Goal: Task Accomplishment & Management: Use online tool/utility

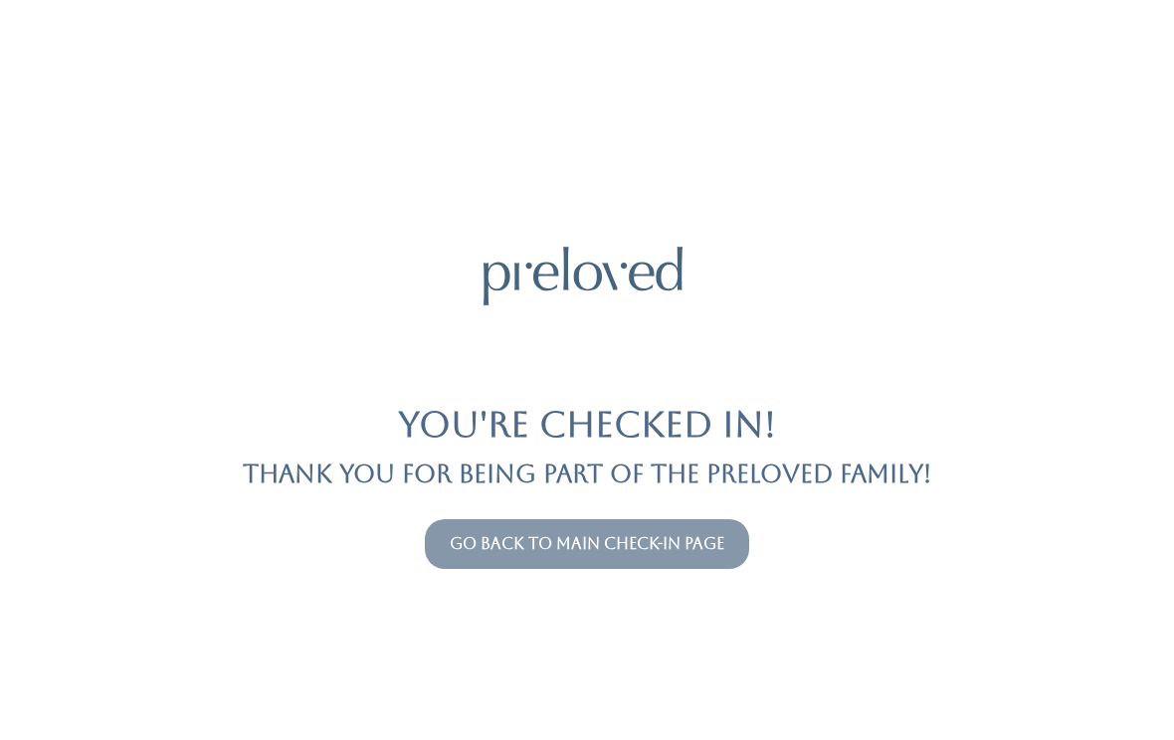
click at [531, 552] on link "Go back to main check-in page" at bounding box center [587, 543] width 275 height 19
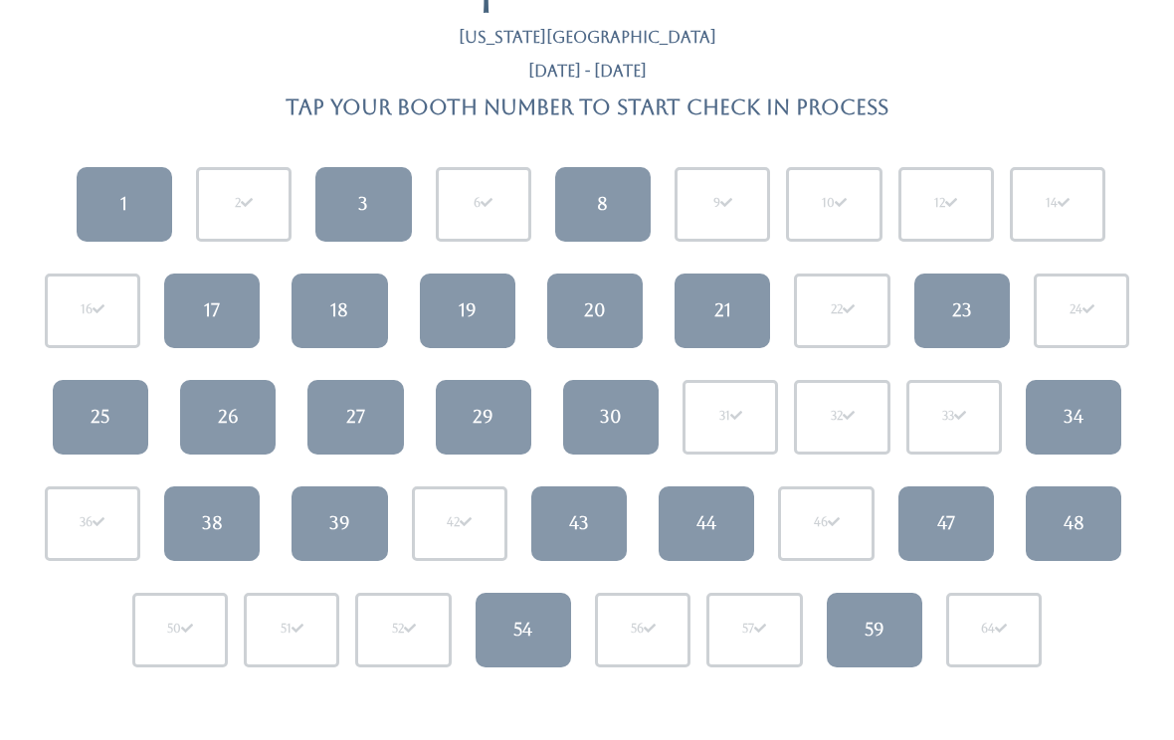
scroll to position [94, 0]
click at [1064, 434] on link "34" at bounding box center [1073, 417] width 95 height 75
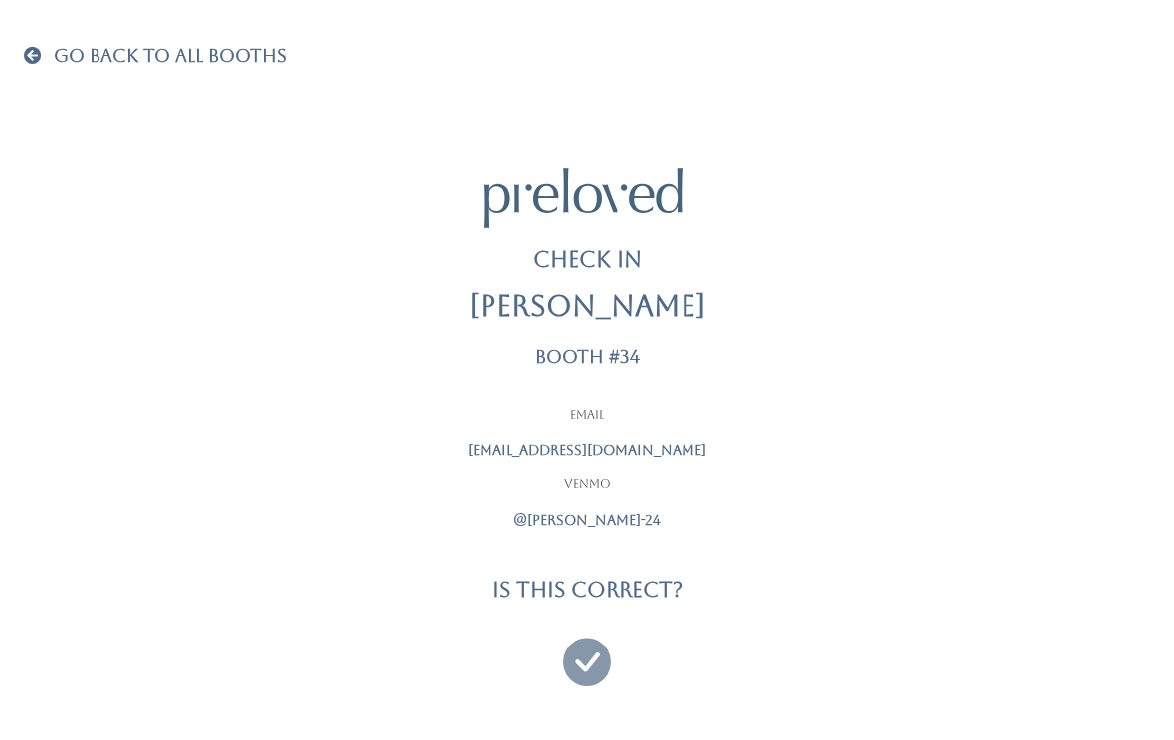
click at [597, 655] on icon at bounding box center [587, 653] width 48 height 67
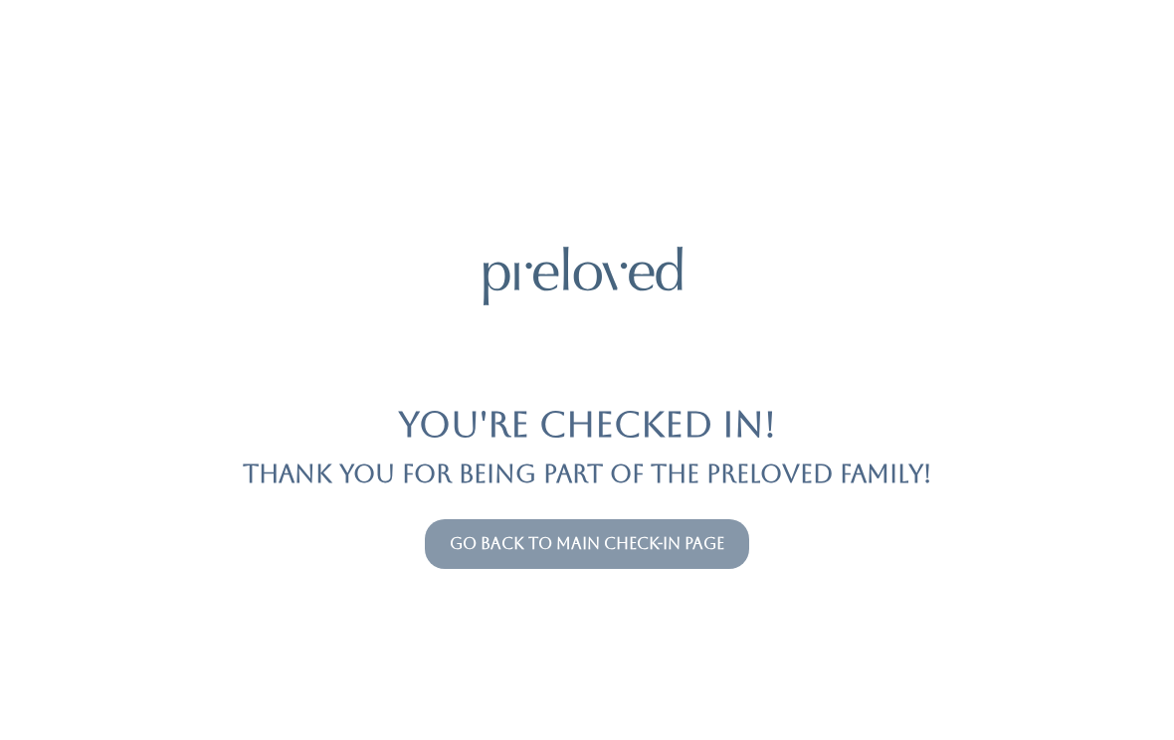
click at [461, 537] on link "Go back to main check-in page" at bounding box center [587, 543] width 275 height 19
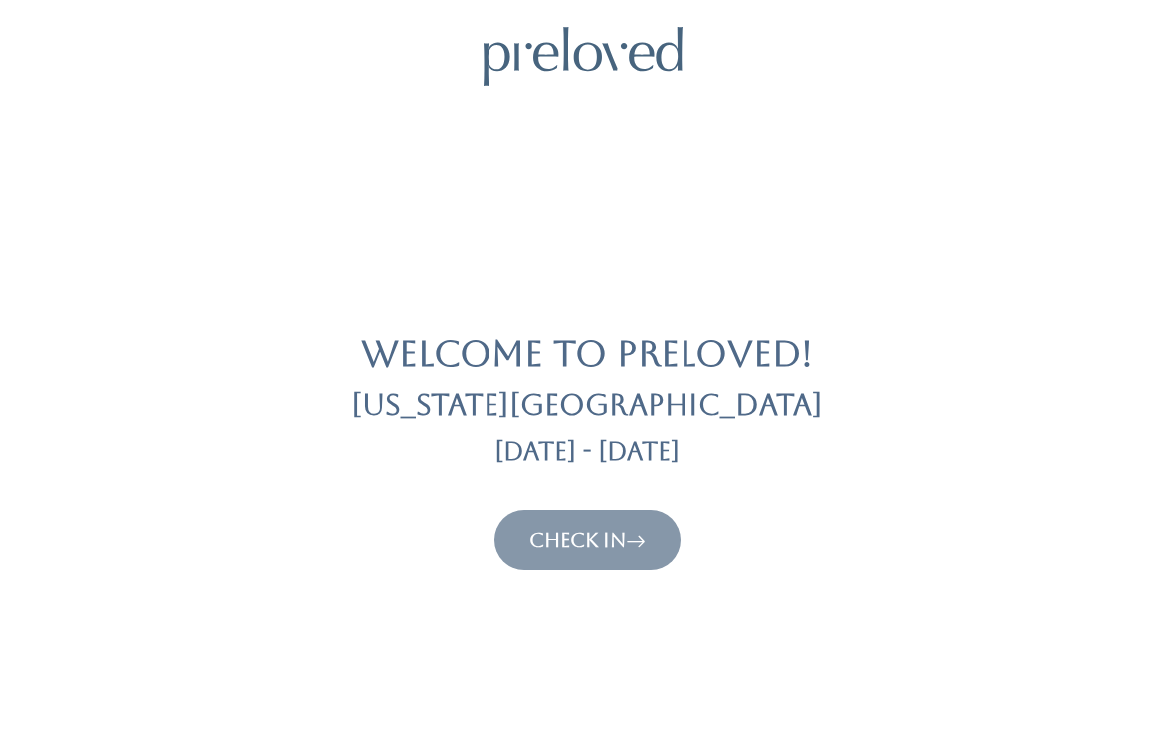
scroll to position [21, 0]
click at [541, 522] on button "Check In" at bounding box center [587, 540] width 186 height 60
click at [635, 549] on icon at bounding box center [636, 540] width 20 height 24
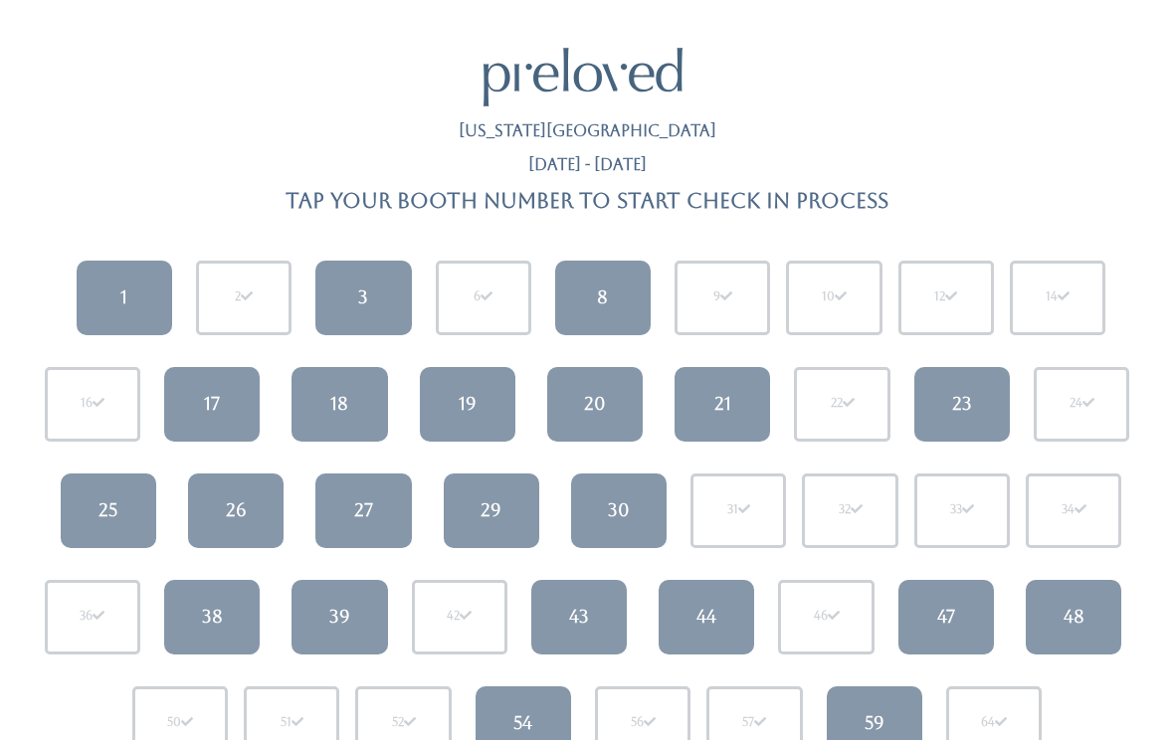
click at [977, 391] on link "23" at bounding box center [961, 404] width 95 height 75
click at [122, 303] on div "1" at bounding box center [123, 297] width 7 height 26
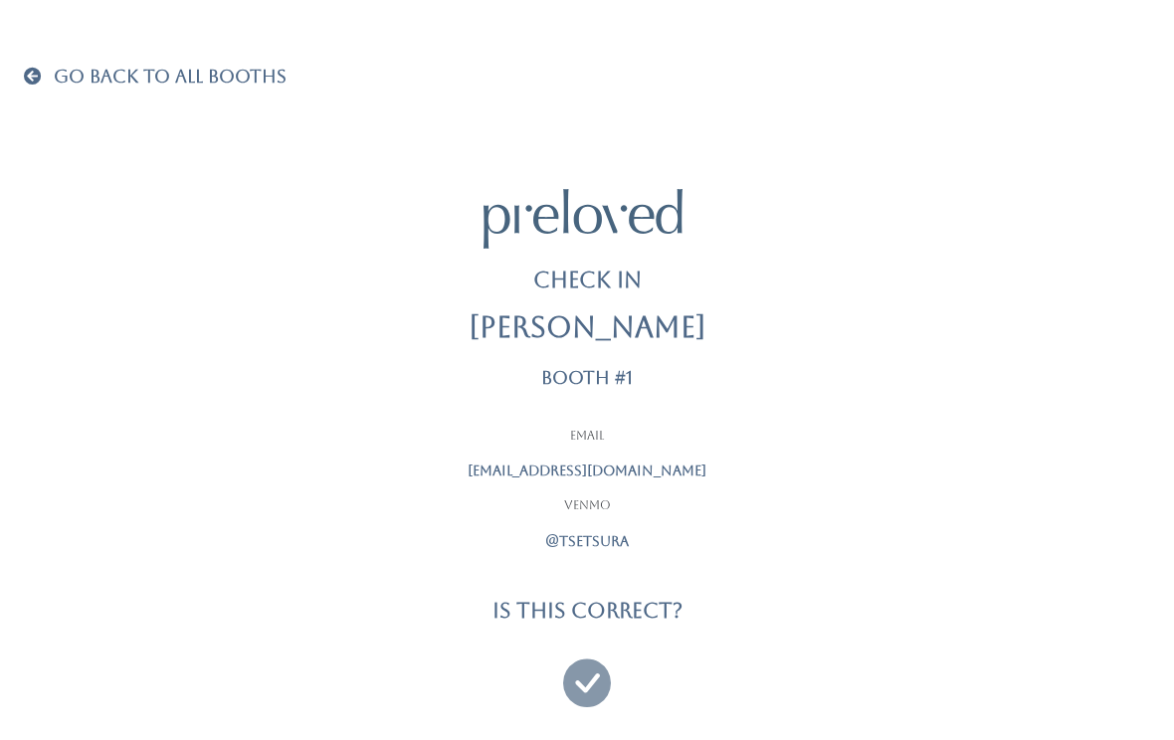
scroll to position [21, 0]
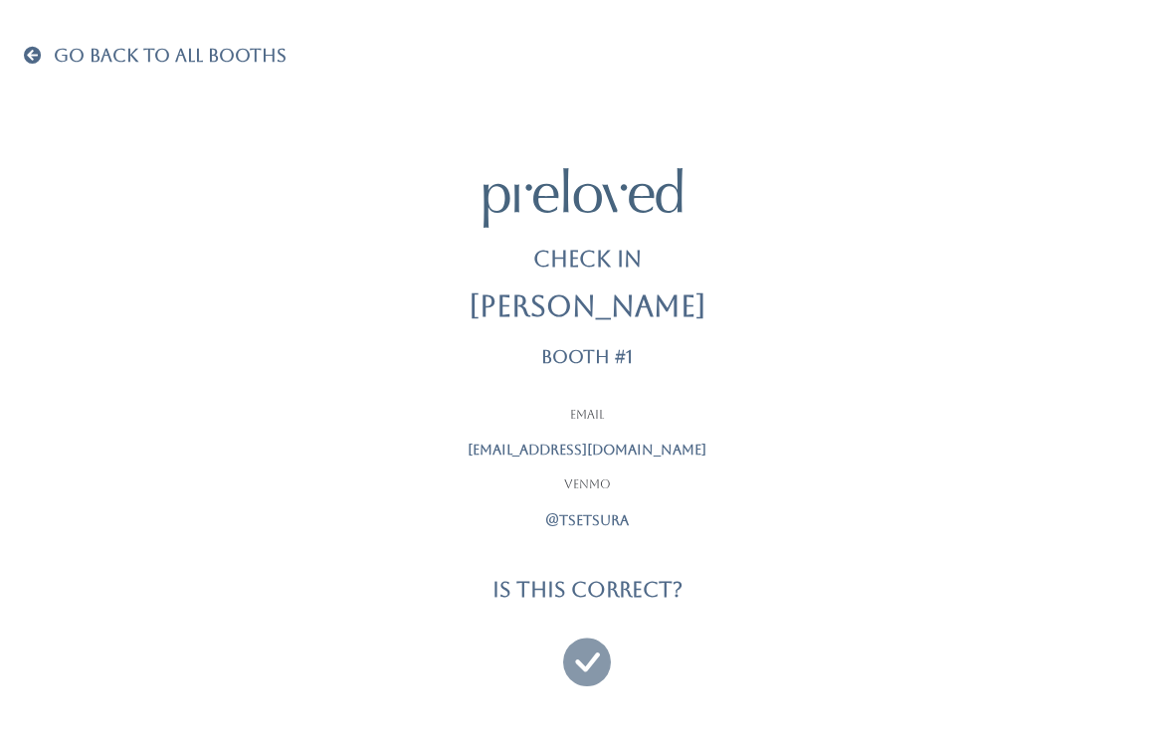
click at [593, 628] on icon at bounding box center [587, 653] width 48 height 67
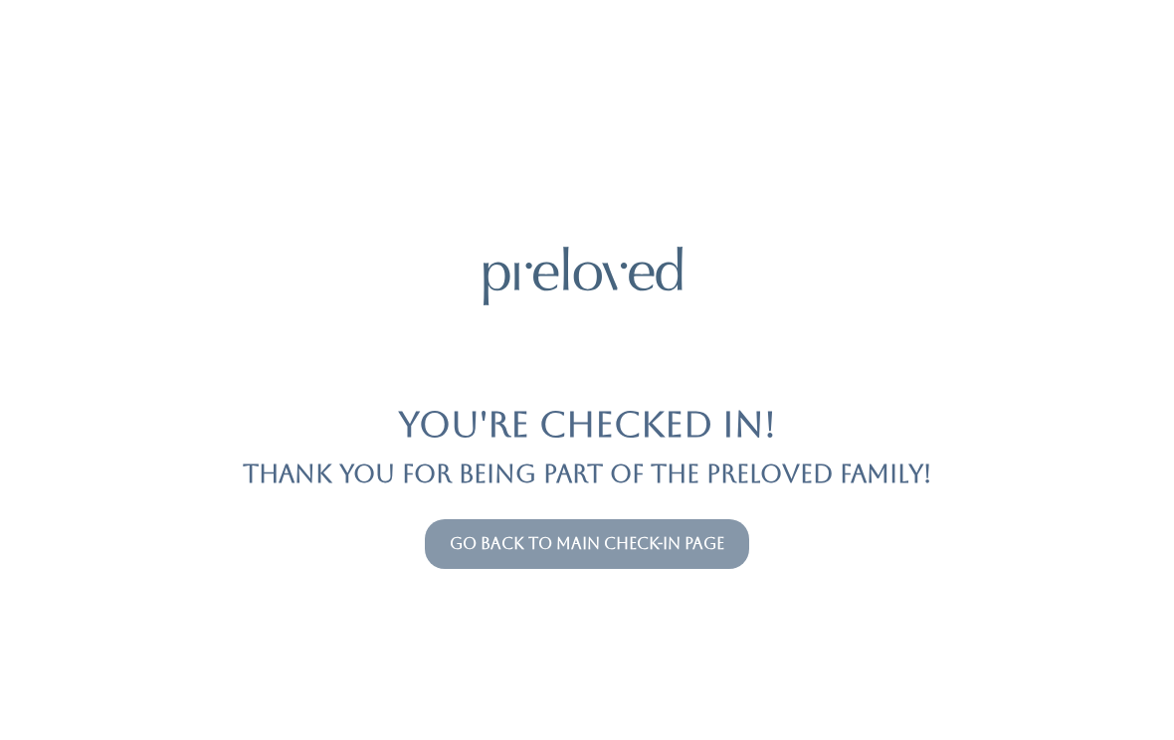
click at [568, 534] on link "Go back to main check-in page" at bounding box center [587, 543] width 275 height 19
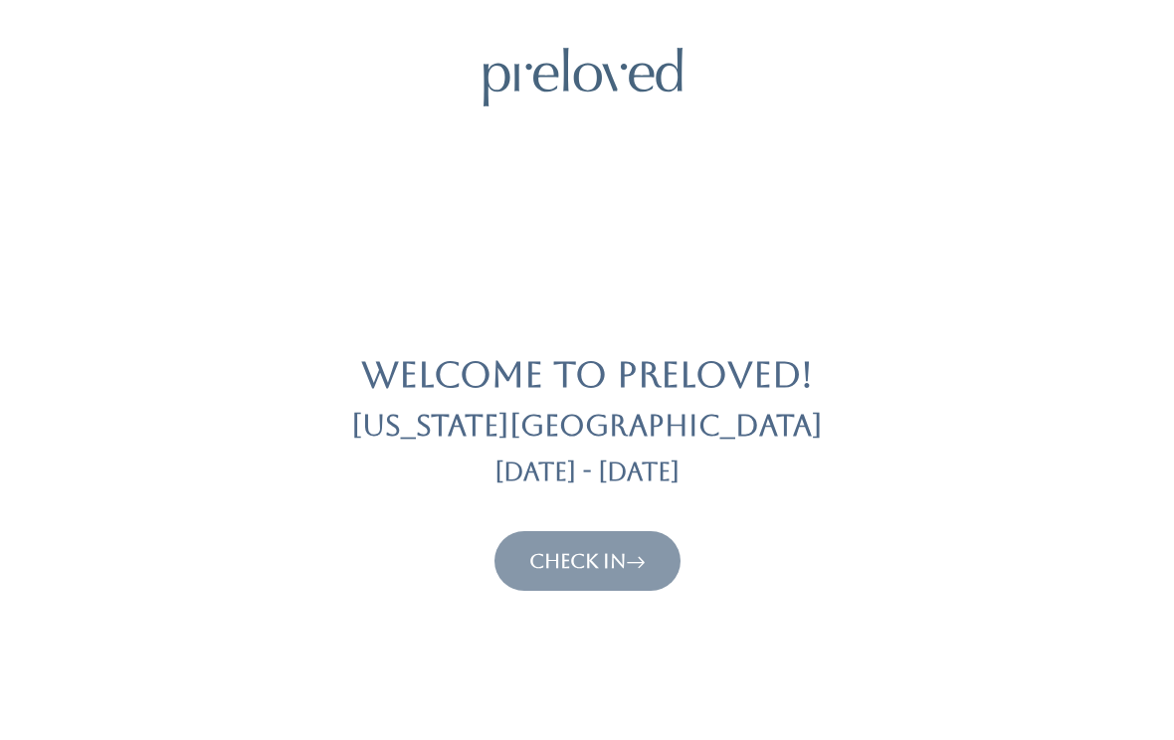
click at [570, 570] on link "Check In" at bounding box center [587, 561] width 116 height 24
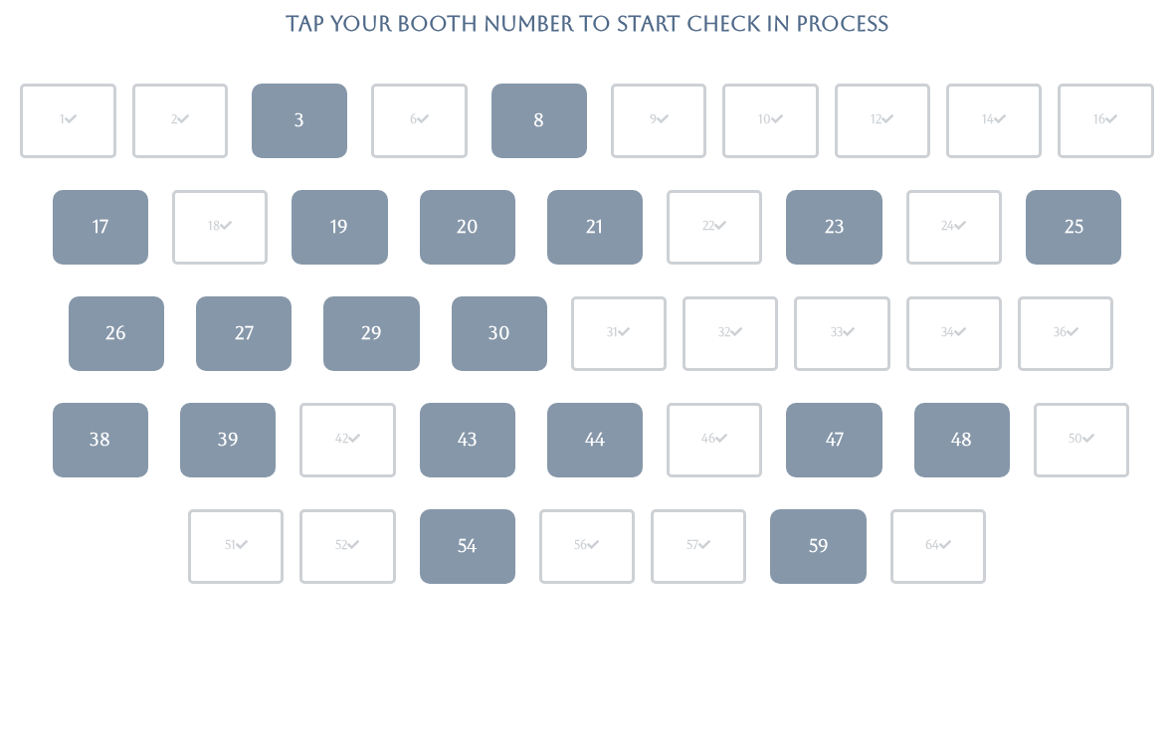
scroll to position [176, 0]
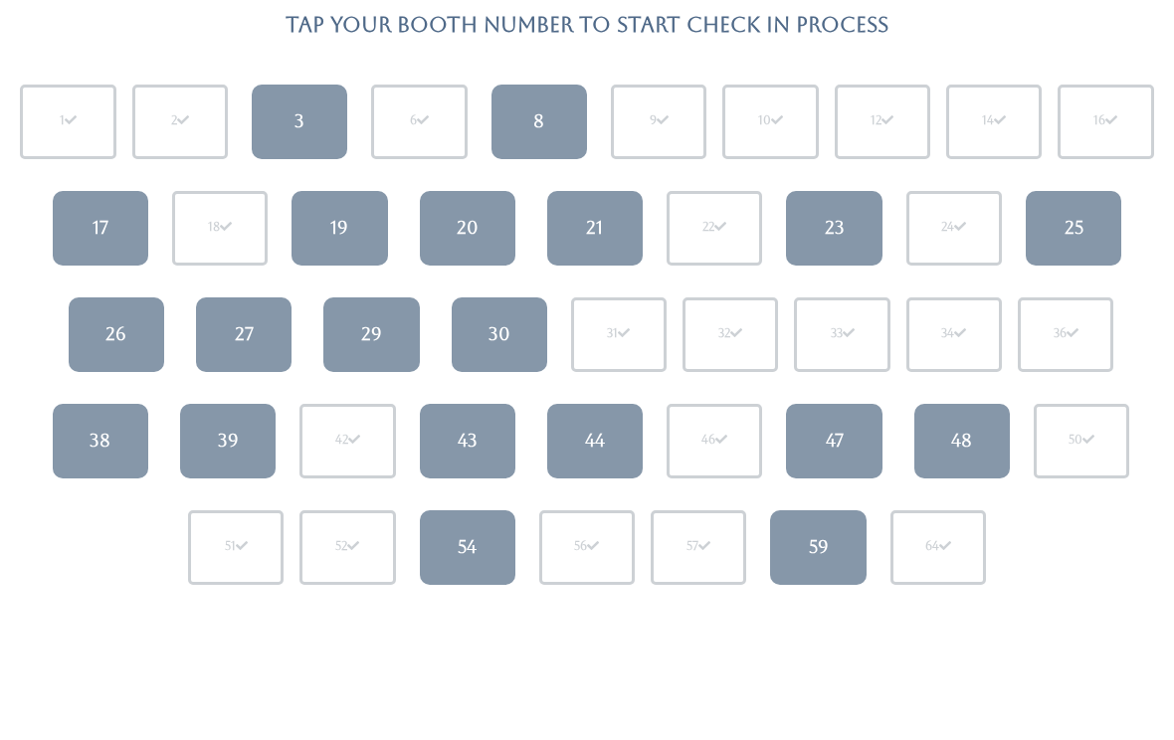
click at [483, 232] on link "20" at bounding box center [467, 228] width 95 height 75
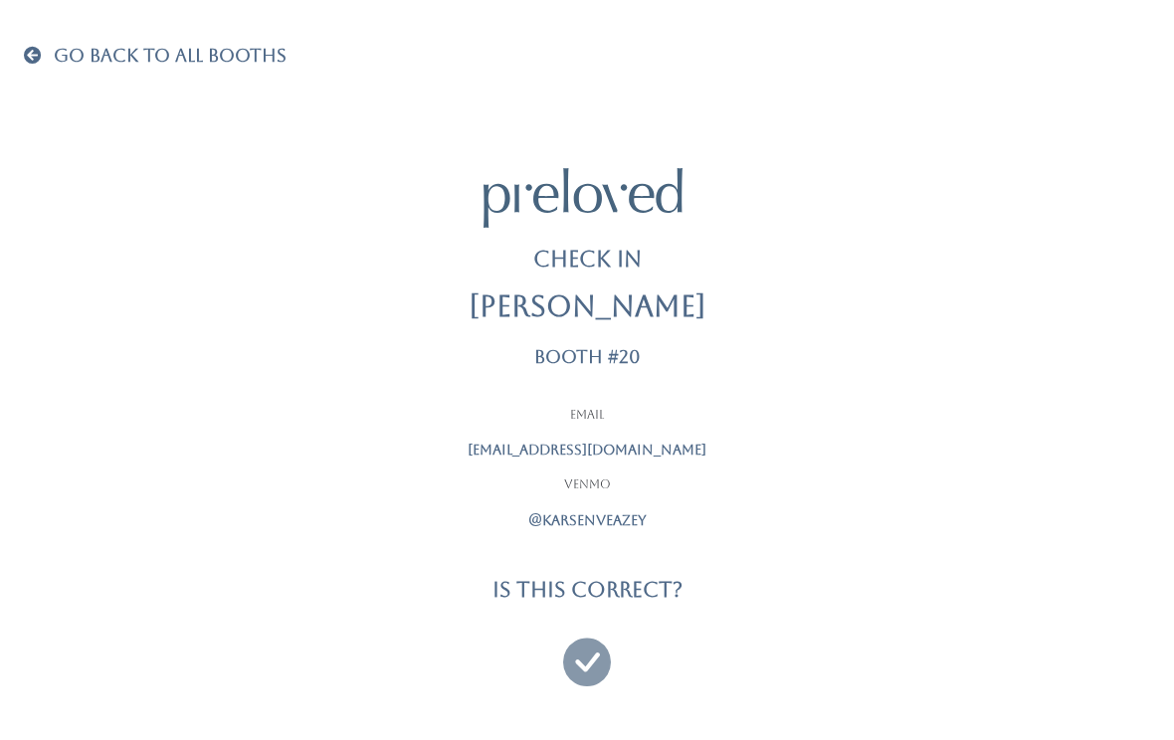
click at [595, 656] on icon at bounding box center [587, 653] width 48 height 67
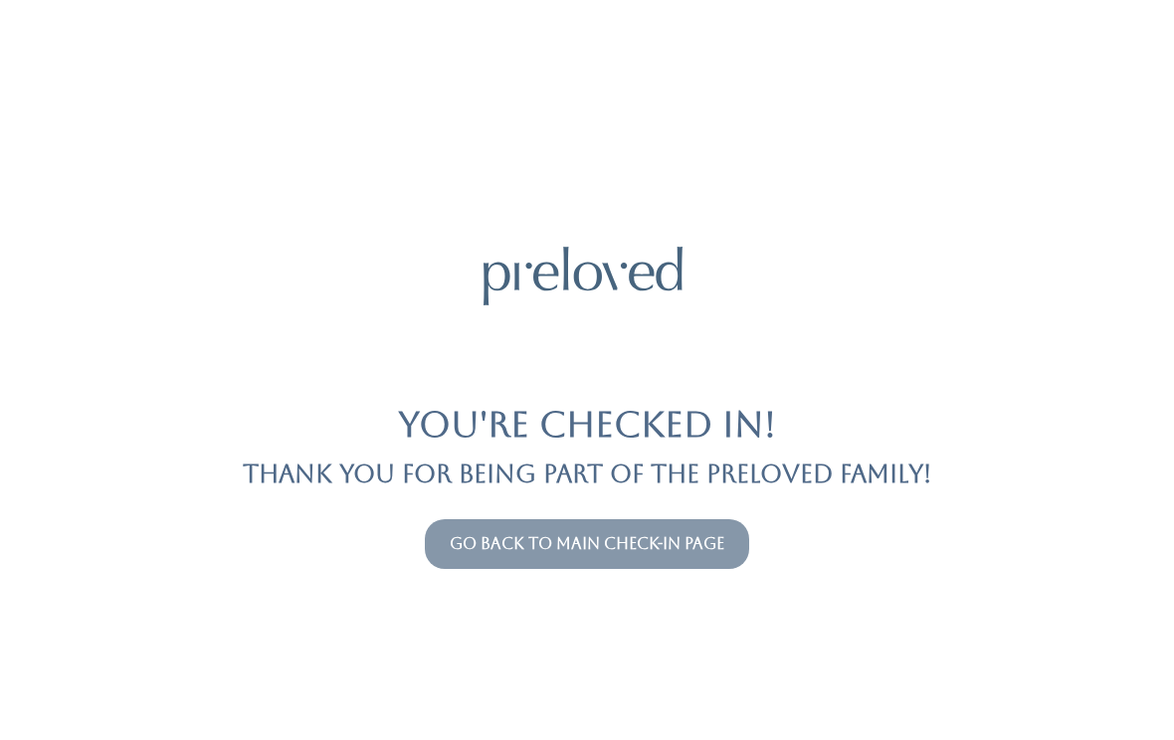
click at [706, 548] on link "Go back to main check-in page" at bounding box center [587, 543] width 275 height 19
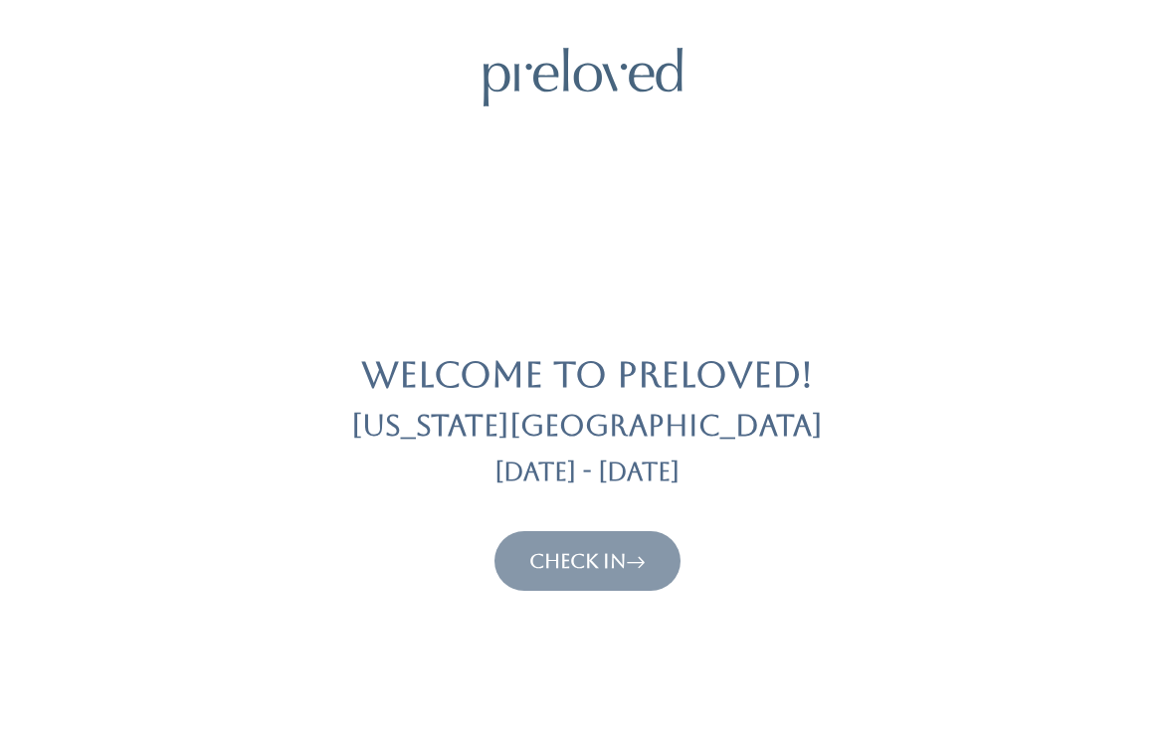
click at [593, 565] on link "Check In" at bounding box center [587, 561] width 116 height 24
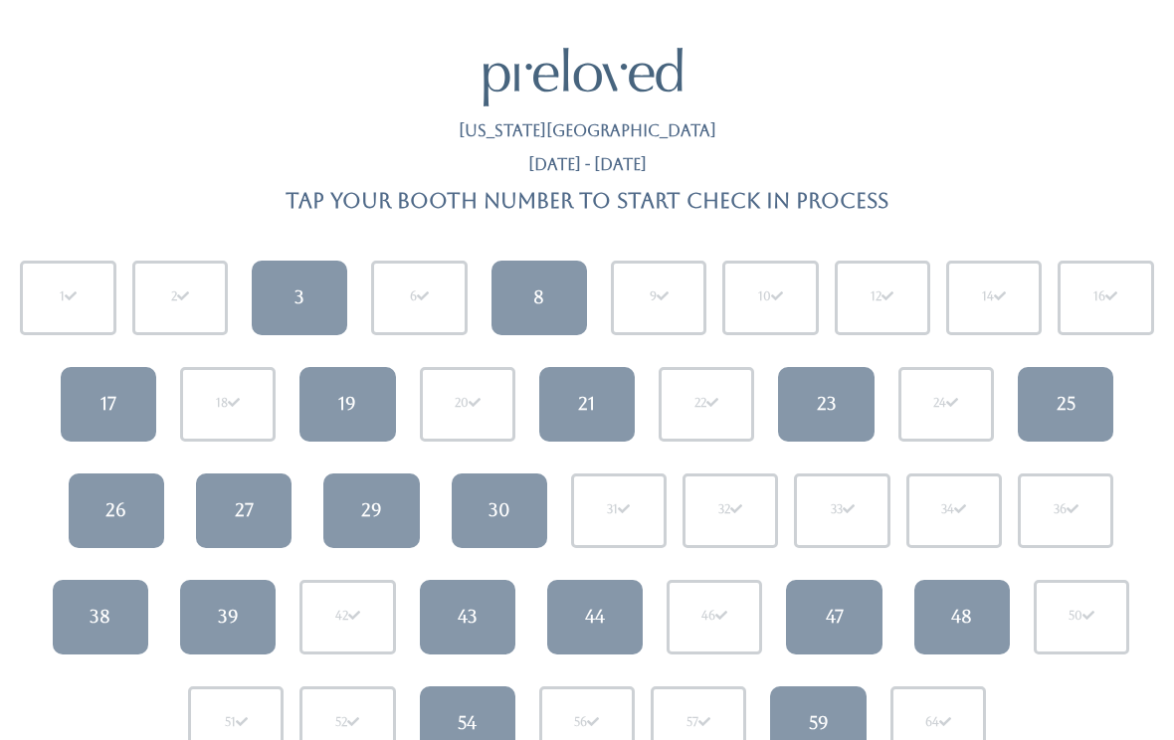
click at [596, 412] on link "21" at bounding box center [586, 404] width 95 height 75
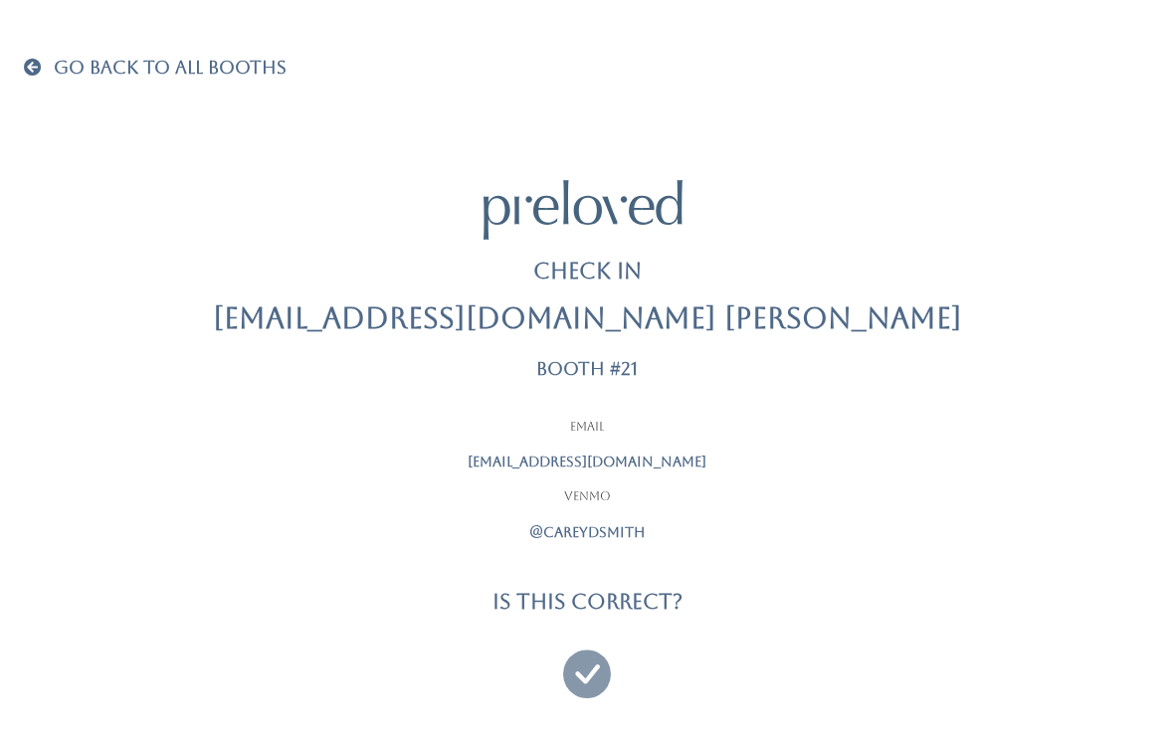
scroll to position [21, 0]
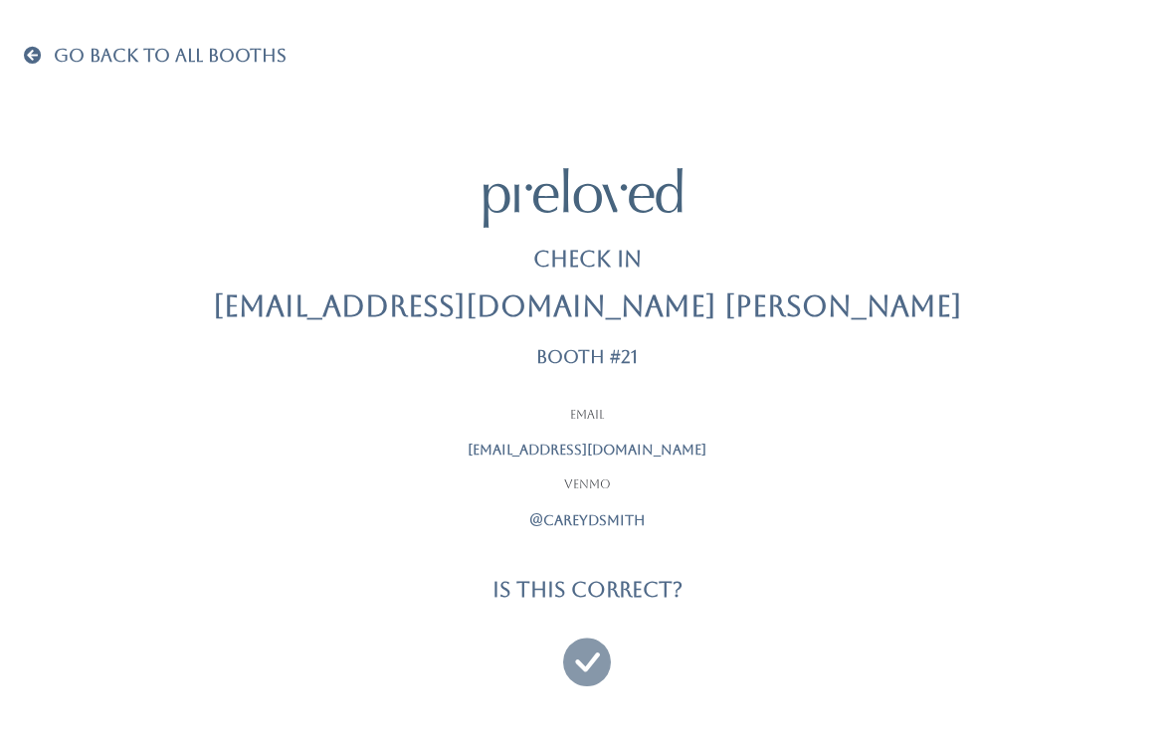
click at [595, 660] on icon at bounding box center [587, 653] width 48 height 67
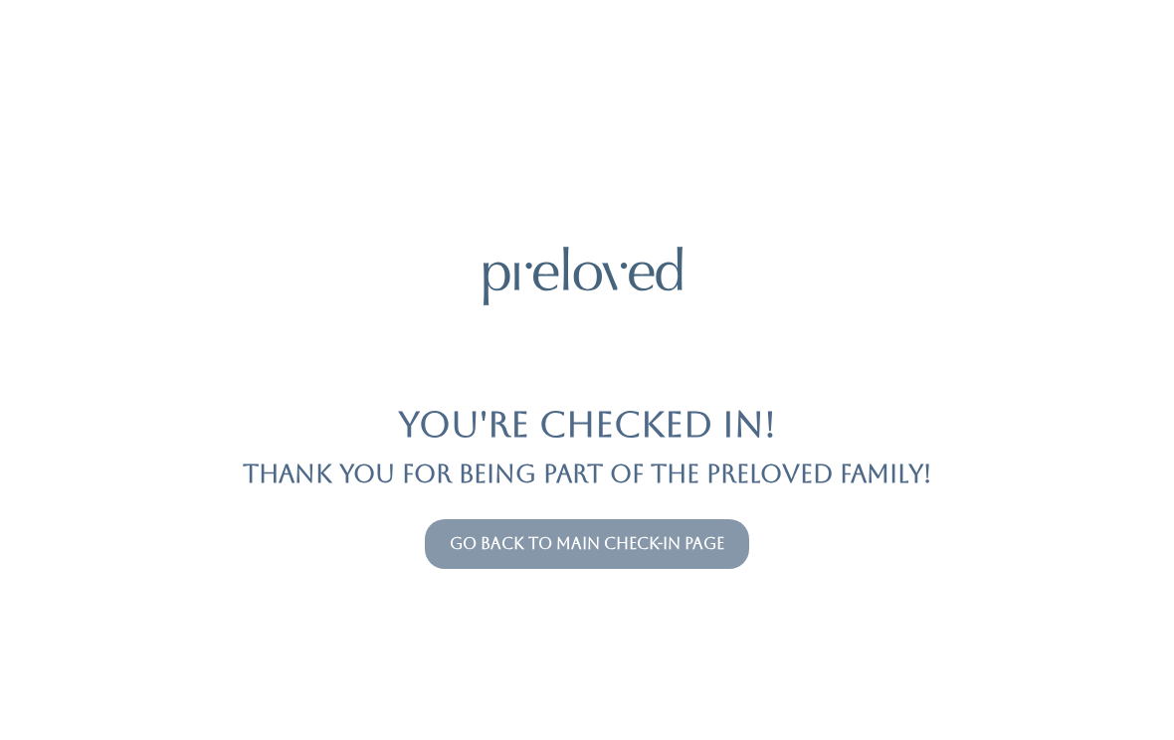
click at [647, 568] on button "Go back to main check-in page" at bounding box center [587, 544] width 324 height 50
click at [680, 550] on link "Go back to main check-in page" at bounding box center [587, 543] width 275 height 19
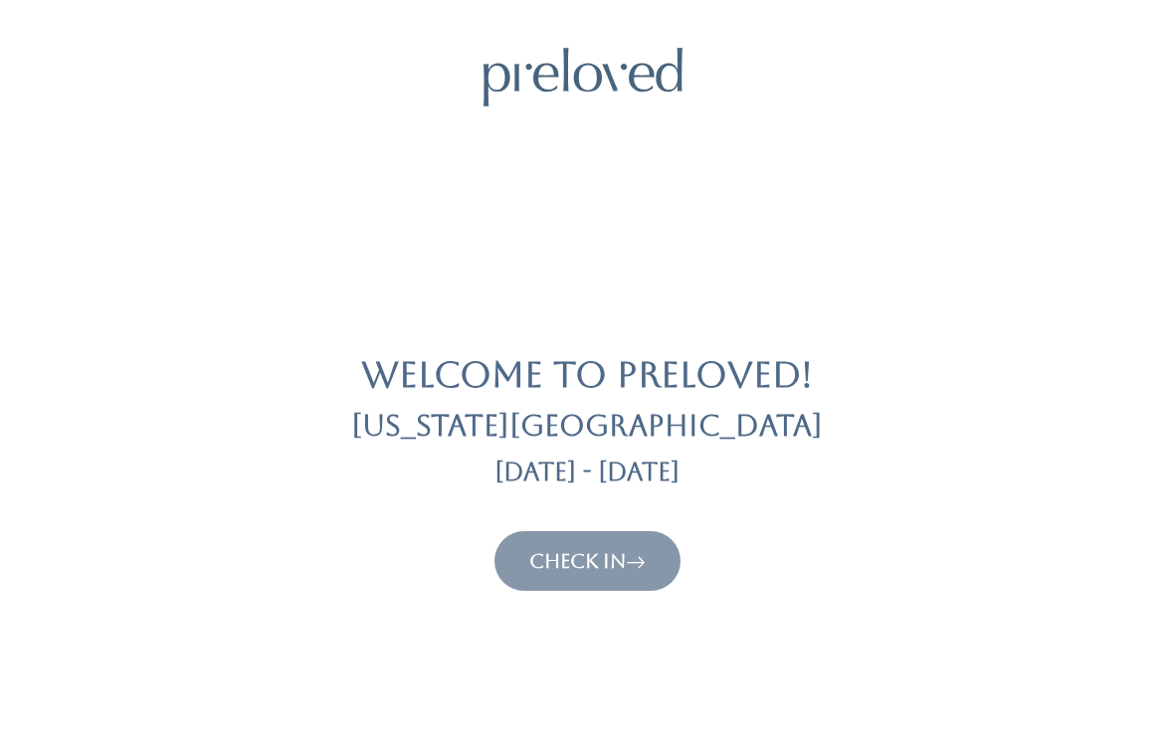
click at [717, 536] on div "Check In" at bounding box center [587, 561] width 1126 height 60
